Goal: Task Accomplishment & Management: Manage account settings

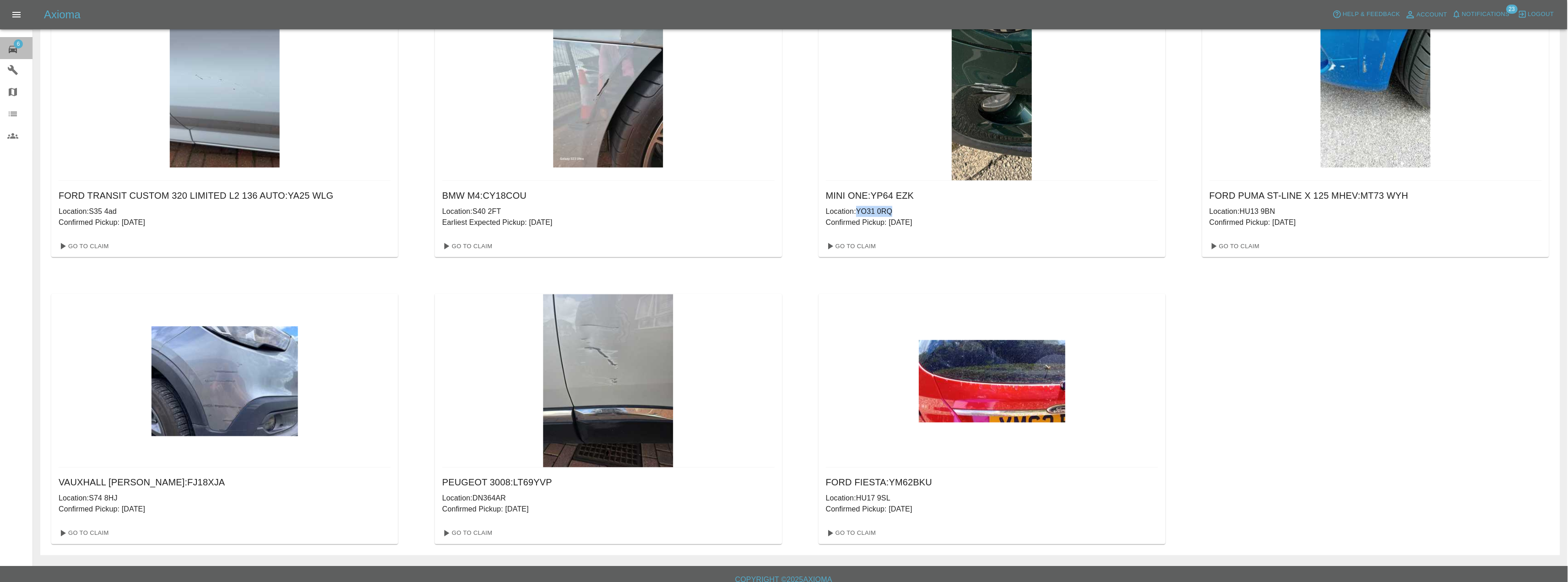
click at [16, 55] on icon at bounding box center [12, 49] width 11 height 11
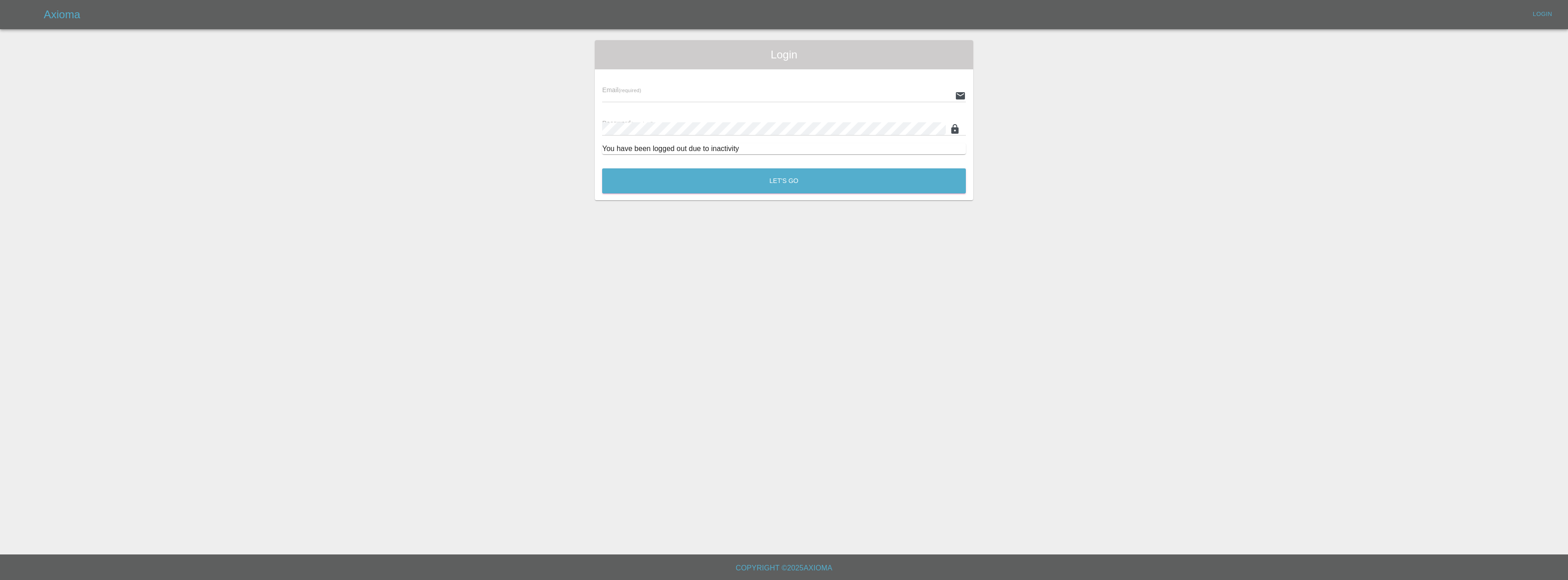
type input "[EMAIL_ADDRESS][DOMAIN_NAME]"
click at [636, 186] on button "Let's Go" at bounding box center [784, 180] width 363 height 25
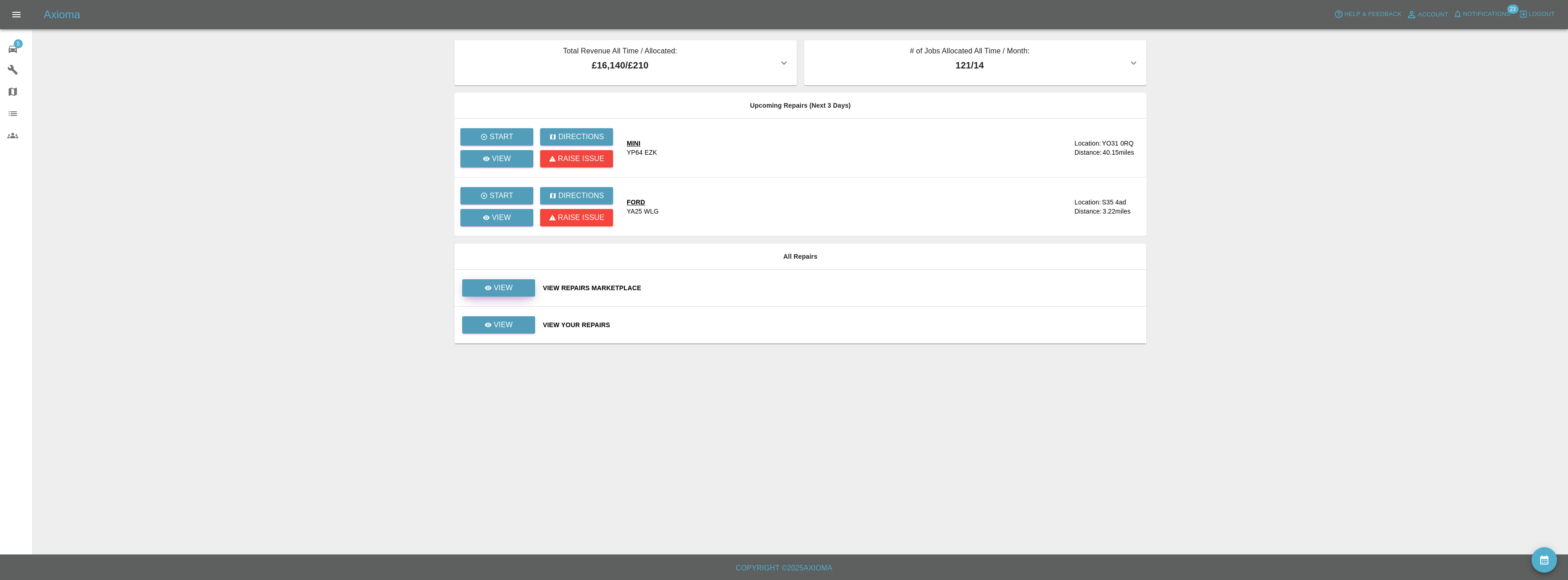
click at [517, 289] on link "View" at bounding box center [499, 289] width 73 height 18
